Goal: Task Accomplishment & Management: Manage account settings

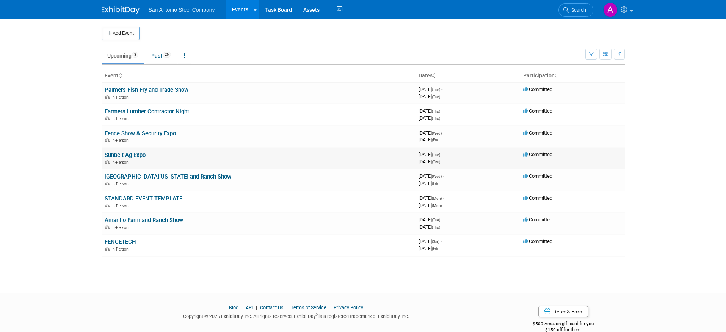
click at [133, 155] on link "Sunbelt Ag Expo" at bounding box center [125, 155] width 41 height 7
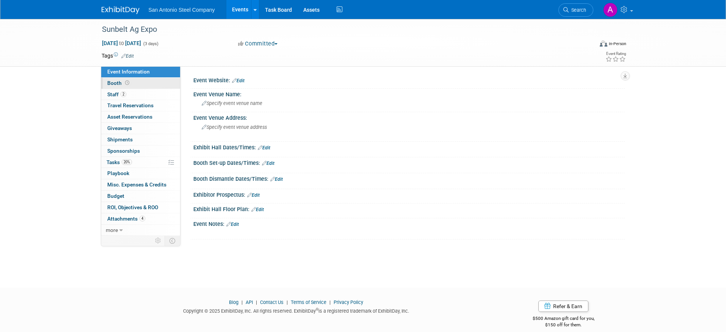
click at [155, 84] on link "Booth" at bounding box center [140, 83] width 79 height 11
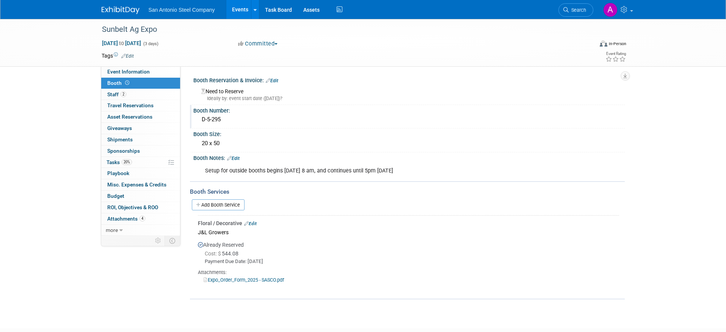
click at [219, 114] on div "D-5-295" at bounding box center [409, 120] width 420 height 12
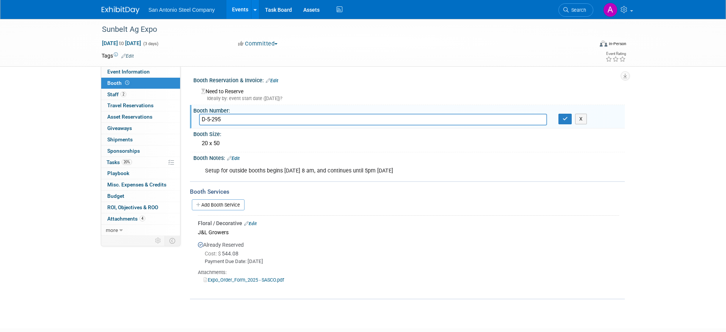
drag, startPoint x: 259, startPoint y: 119, endPoint x: 209, endPoint y: 119, distance: 50.4
click at [209, 119] on input "D-5-295" at bounding box center [373, 120] width 348 height 12
type input "D-8-569"
click at [560, 119] on button "button" at bounding box center [565, 119] width 14 height 11
